Goal: Navigation & Orientation: Find specific page/section

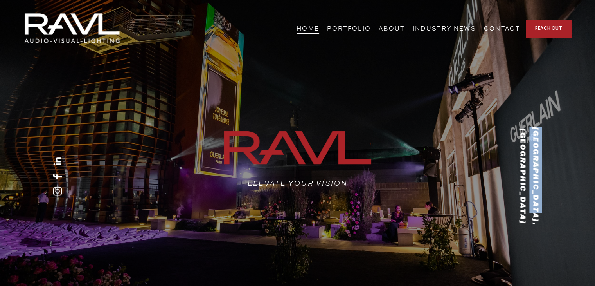
drag, startPoint x: 534, startPoint y: 138, endPoint x: 555, endPoint y: 210, distance: 75.0
click at [555, 210] on div "[GEOGRAPHIC_DATA], [GEOGRAPHIC_DATA] ELEVATE YOUR VISION" at bounding box center [297, 175] width 595 height 237
click at [474, 170] on div "[GEOGRAPHIC_DATA], [GEOGRAPHIC_DATA]" at bounding box center [452, 176] width 180 height 150
drag, startPoint x: 54, startPoint y: 139, endPoint x: 72, endPoint y: 254, distance: 116.8
click at [72, 254] on div at bounding box center [143, 176] width 150 height 180
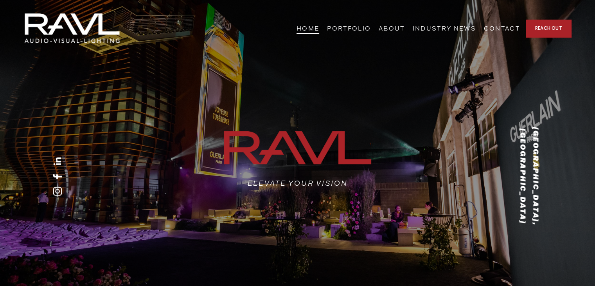
click at [58, 189] on use "Instagram" at bounding box center [57, 190] width 9 height 9
click at [56, 177] on use "Facebook" at bounding box center [57, 176] width 9 height 5
click at [405, 27] on link "ABOUT" at bounding box center [392, 28] width 26 height 12
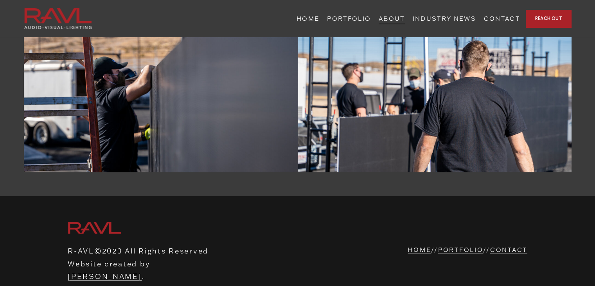
scroll to position [1606, 0]
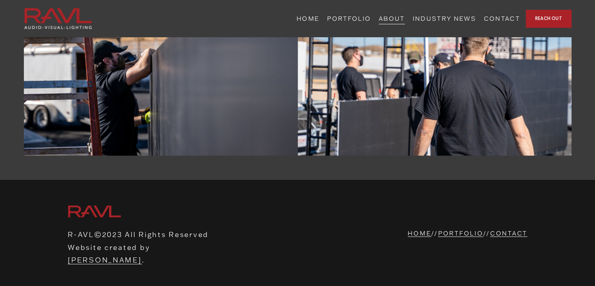
click at [142, 253] on link "[PERSON_NAME]" at bounding box center [105, 259] width 74 height 13
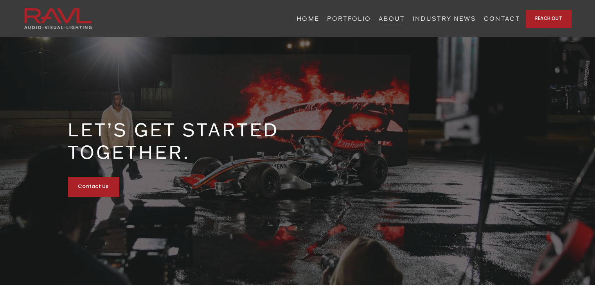
scroll to position [0, 0]
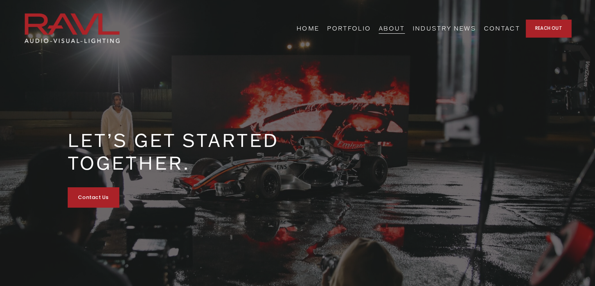
click at [319, 25] on link "HOME" at bounding box center [307, 28] width 23 height 12
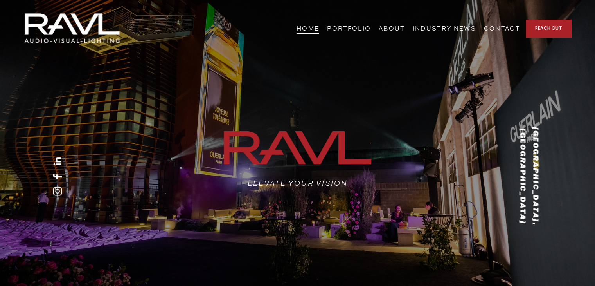
click at [59, 175] on use "Facebook" at bounding box center [57, 176] width 19 height 19
